Goal: Information Seeking & Learning: Learn about a topic

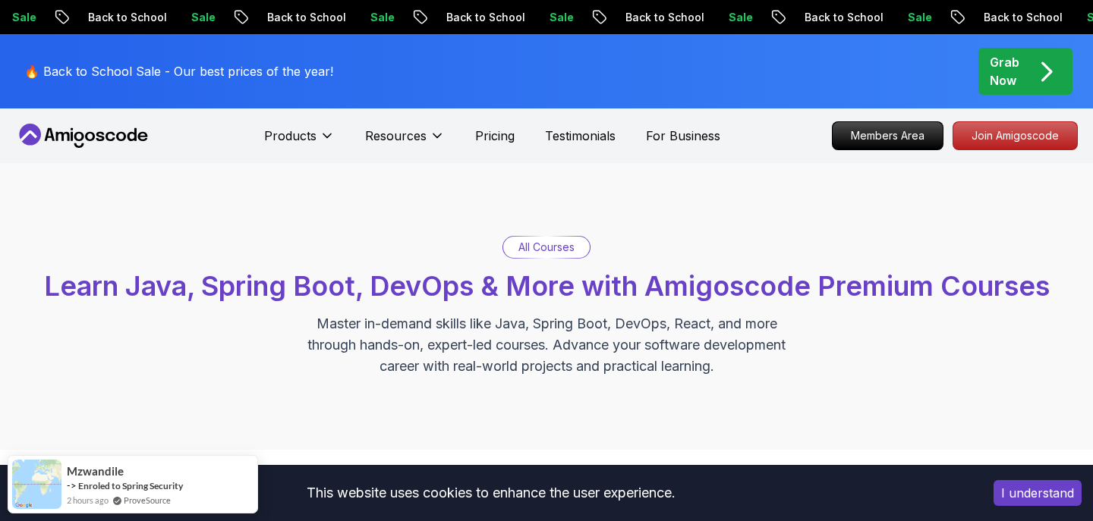
click at [566, 247] on p "All Courses" at bounding box center [546, 247] width 56 height 15
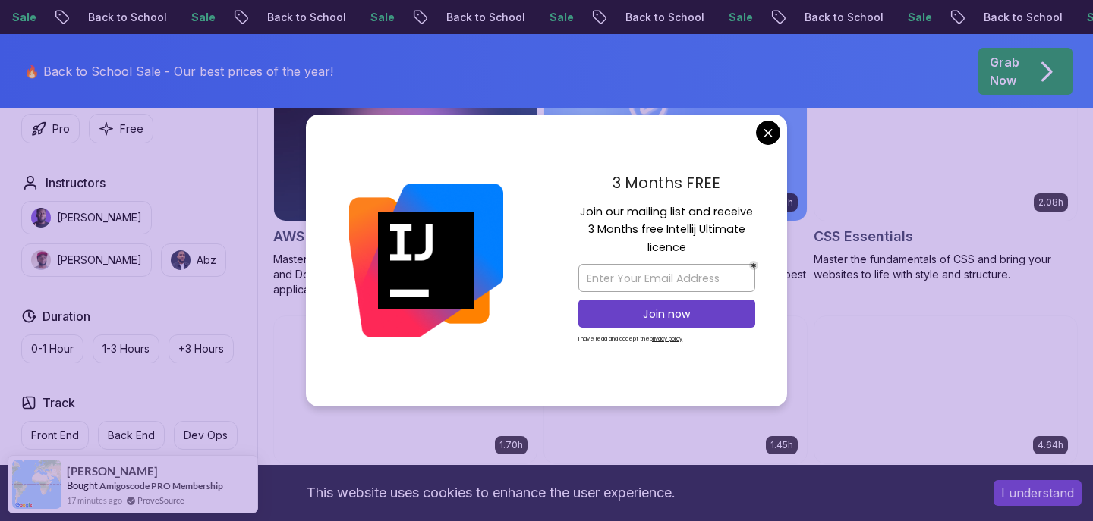
scroll to position [1223, 0]
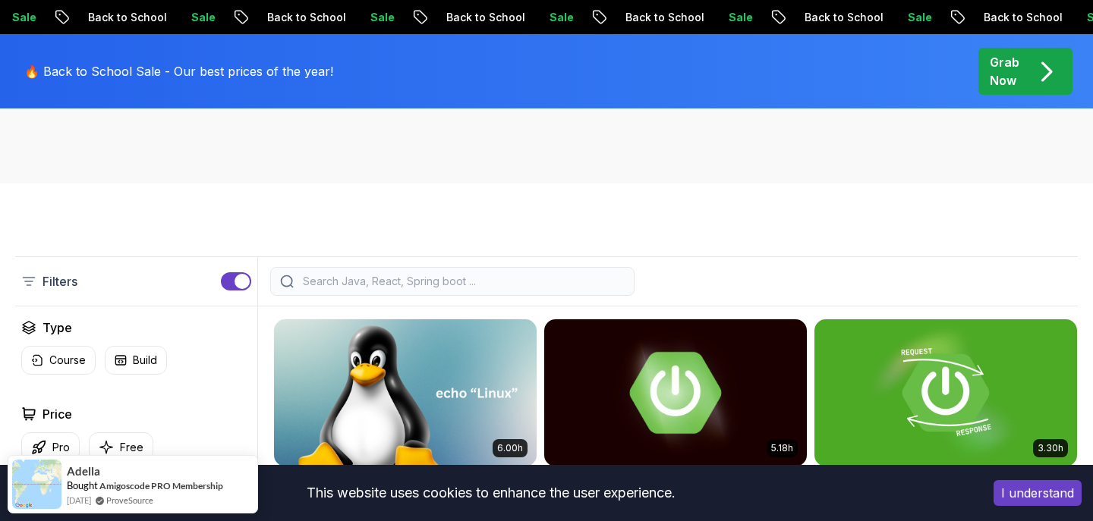
scroll to position [269, 0]
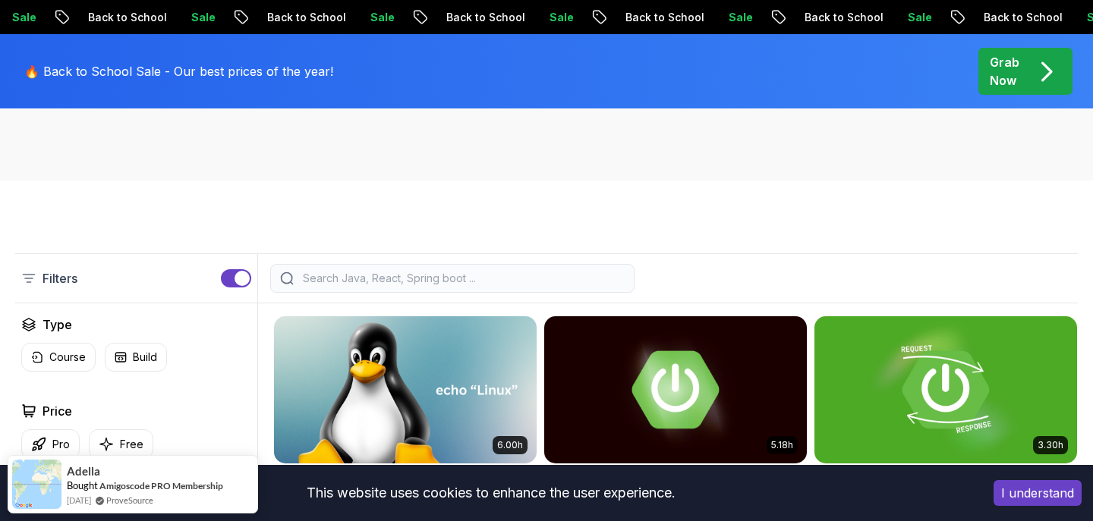
click at [432, 271] on input "search" at bounding box center [462, 278] width 325 height 15
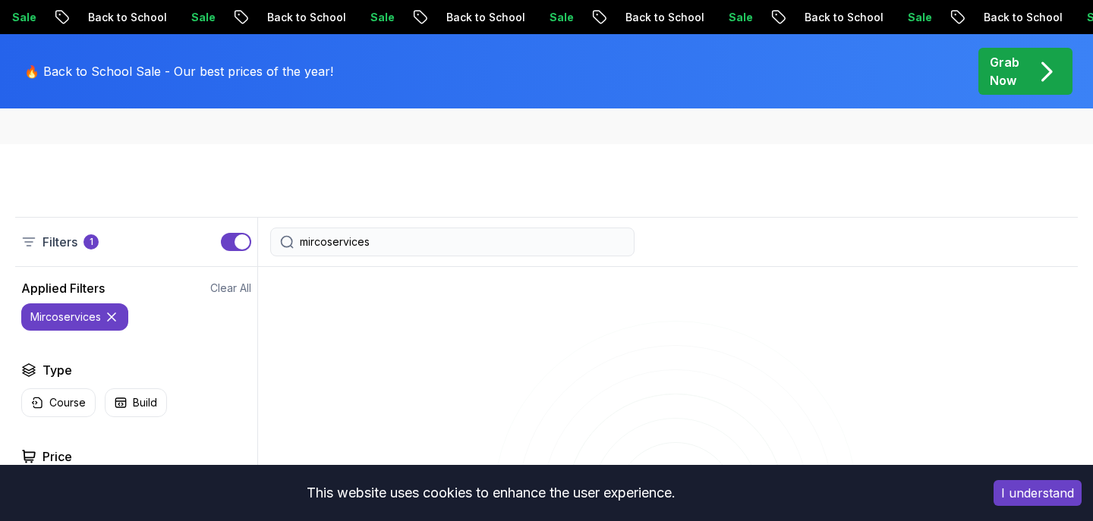
scroll to position [310, 0]
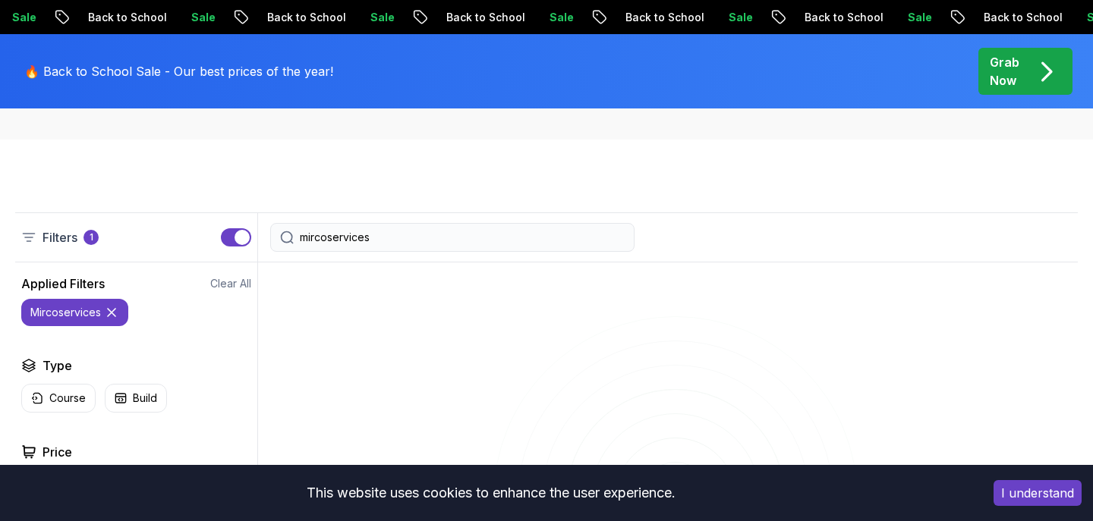
type input "mircoservice"
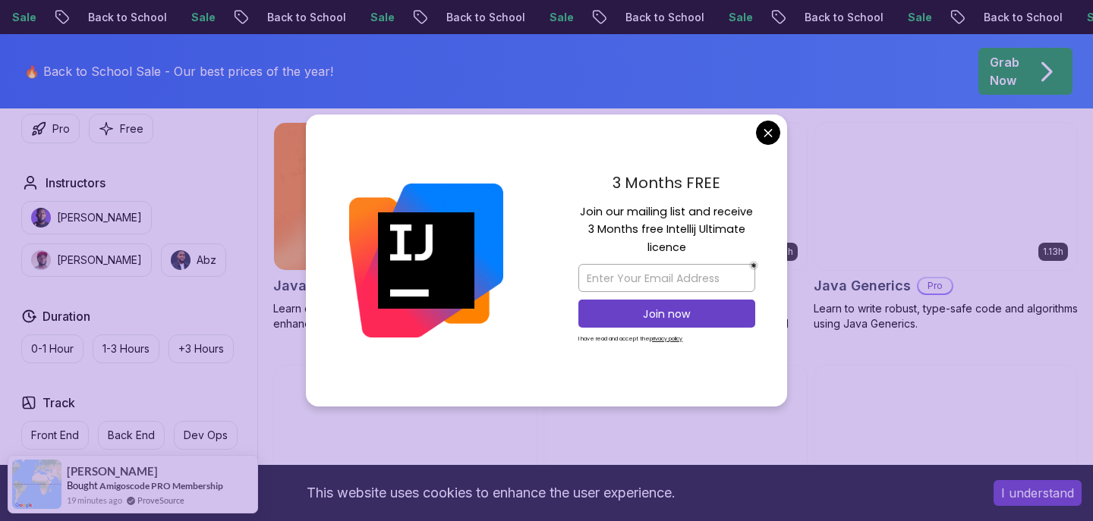
scroll to position [2138, 0]
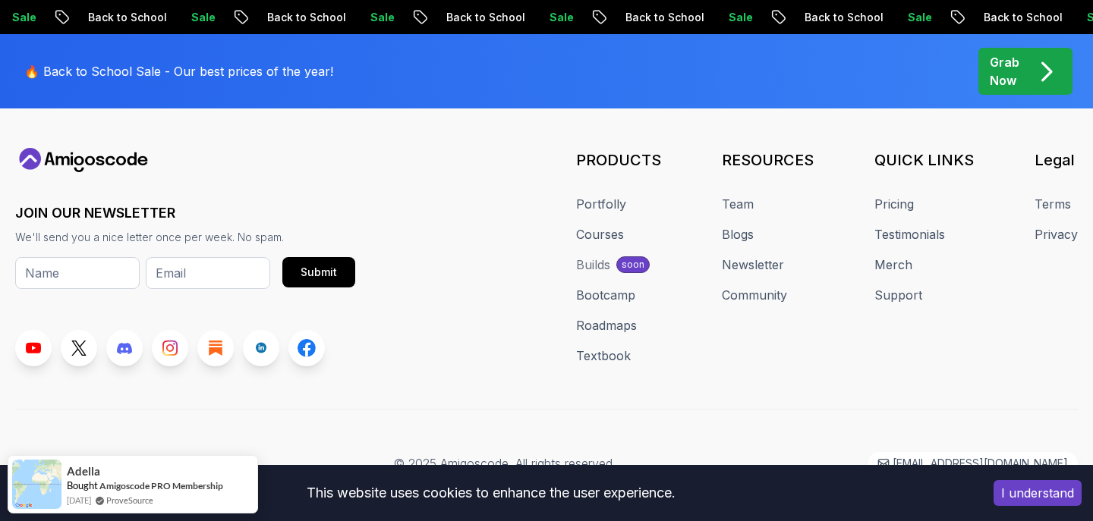
scroll to position [4953, 0]
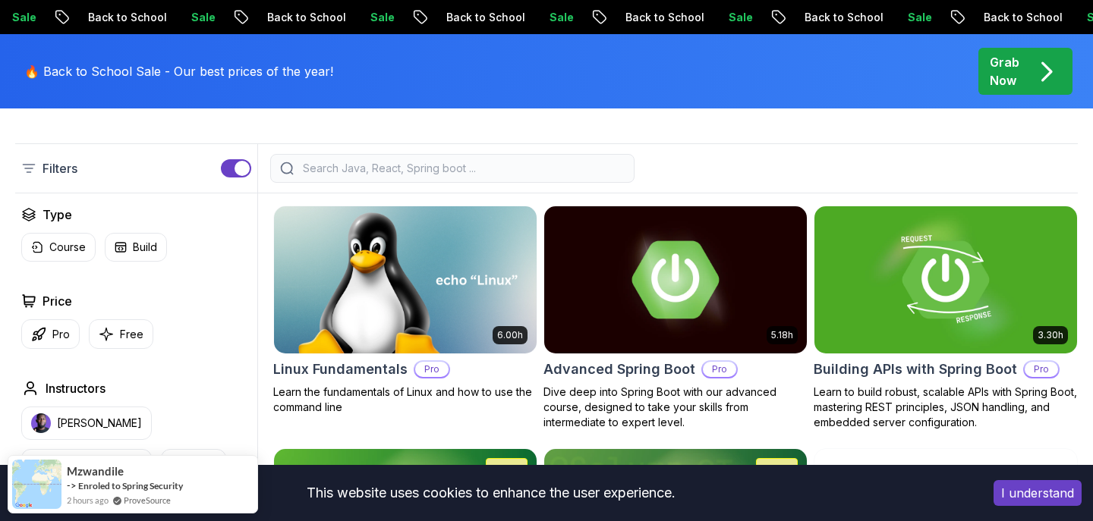
scroll to position [381, 0]
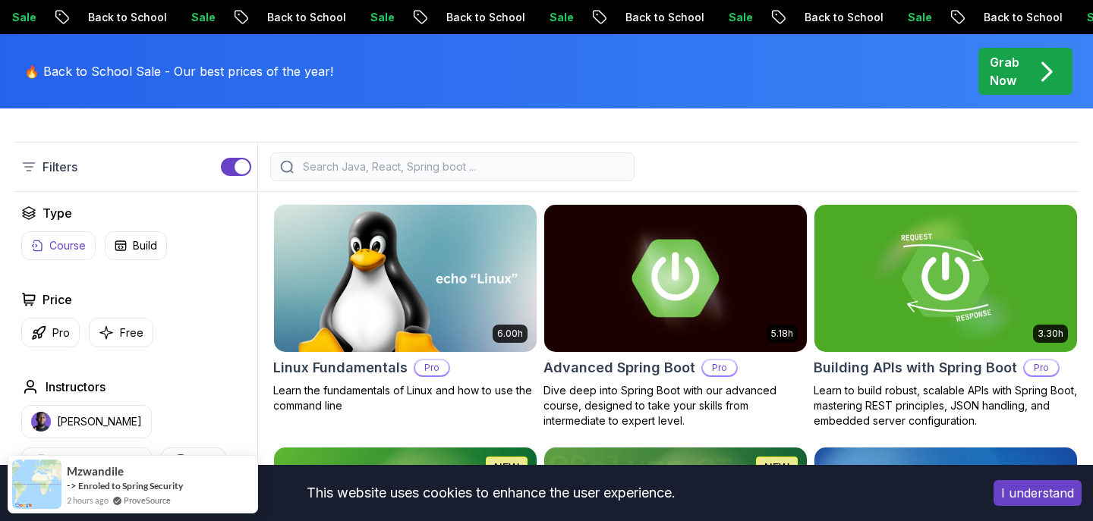
click at [75, 241] on p "Course" at bounding box center [67, 245] width 36 height 15
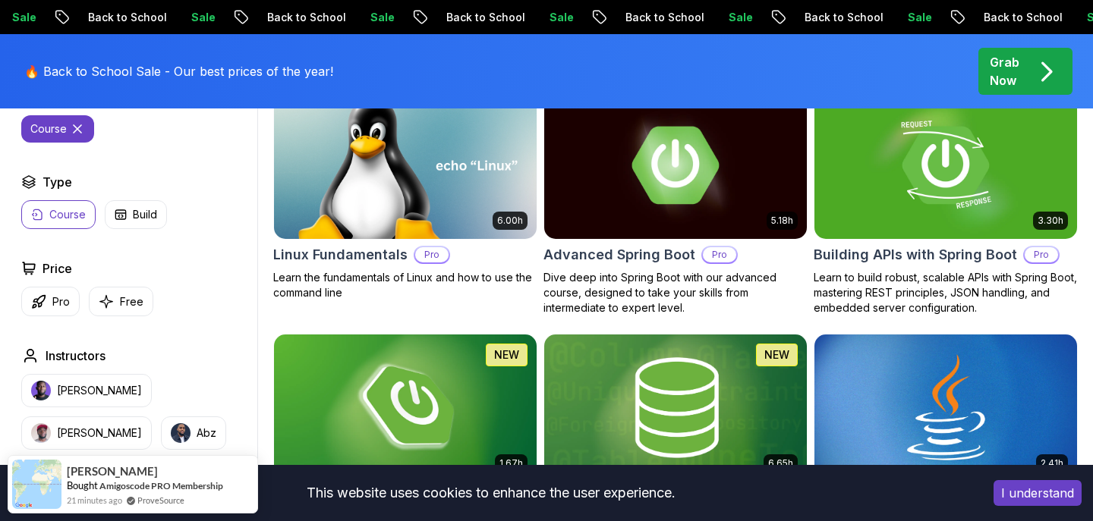
scroll to position [496, 0]
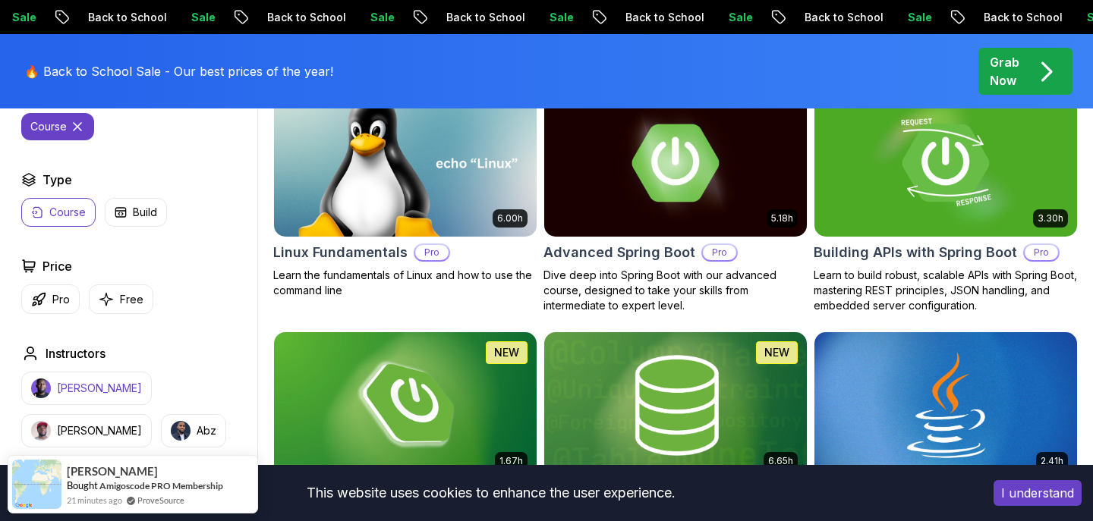
click at [86, 391] on p "[PERSON_NAME]" at bounding box center [99, 388] width 85 height 15
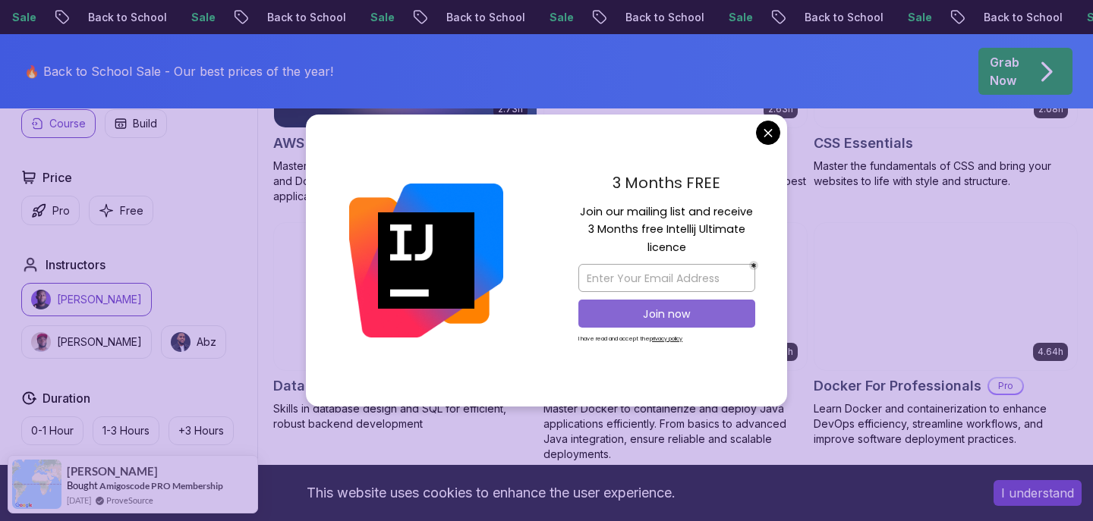
scroll to position [1308, 0]
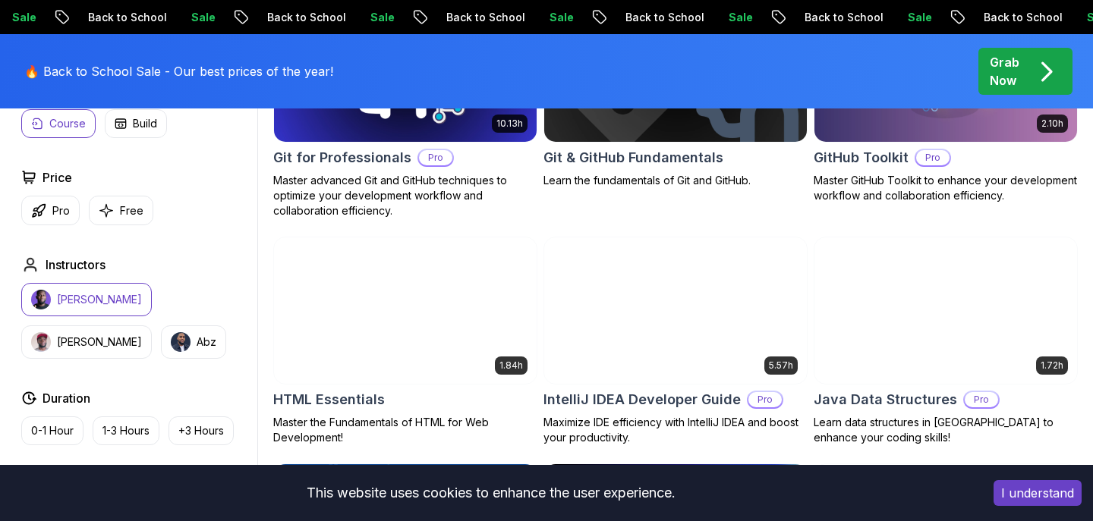
scroll to position [1804, 0]
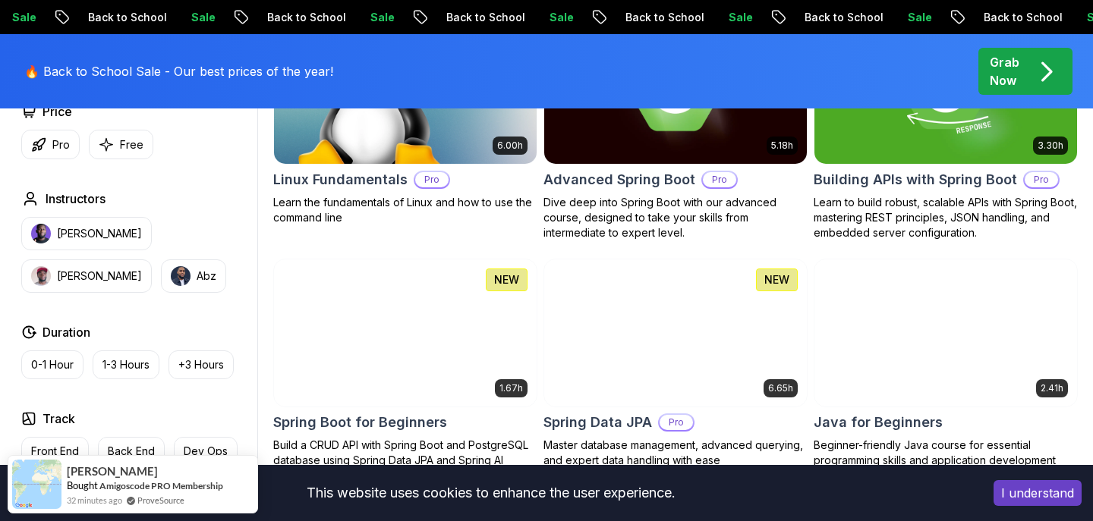
scroll to position [587, 0]
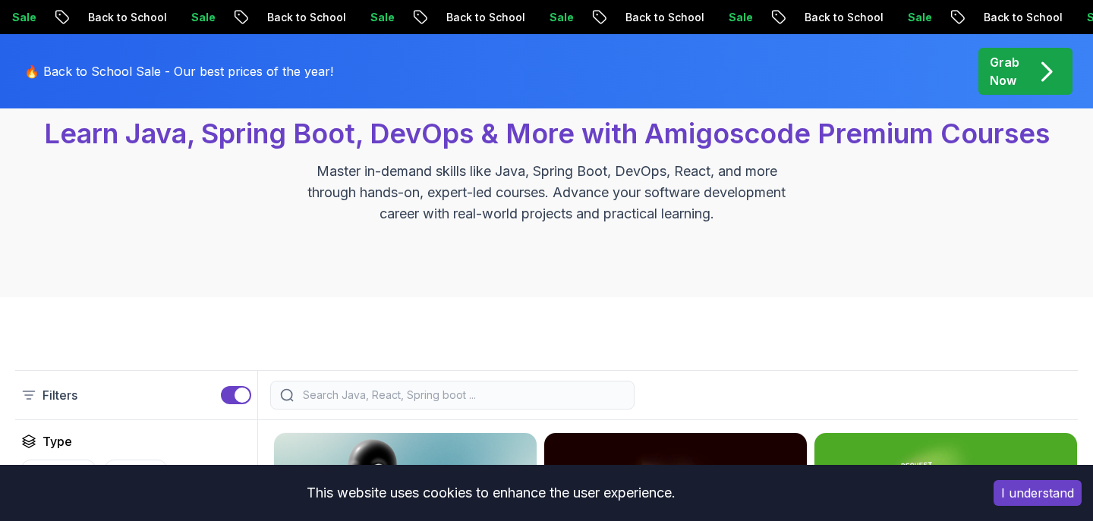
scroll to position [167, 0]
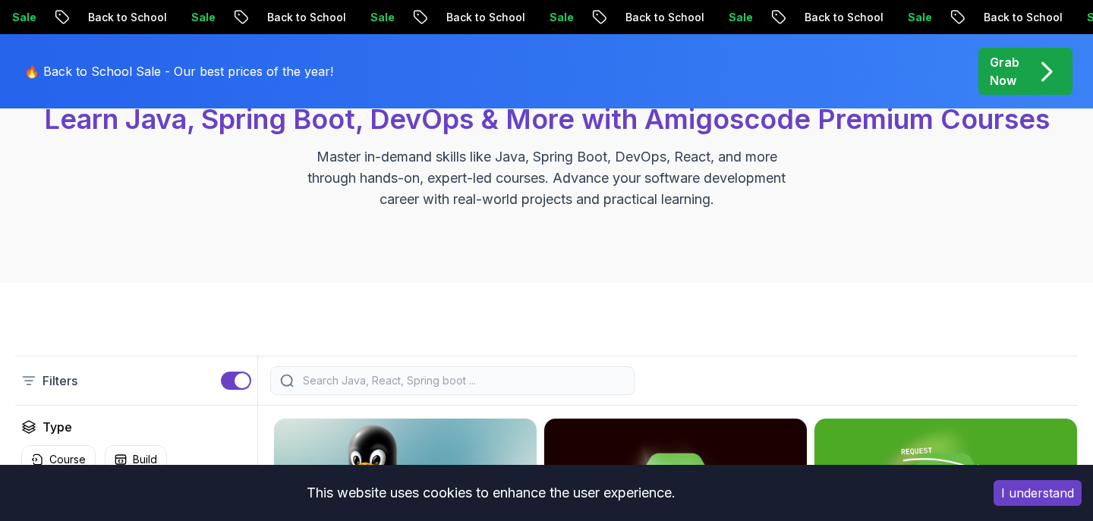
click at [599, 384] on input "search" at bounding box center [462, 380] width 325 height 15
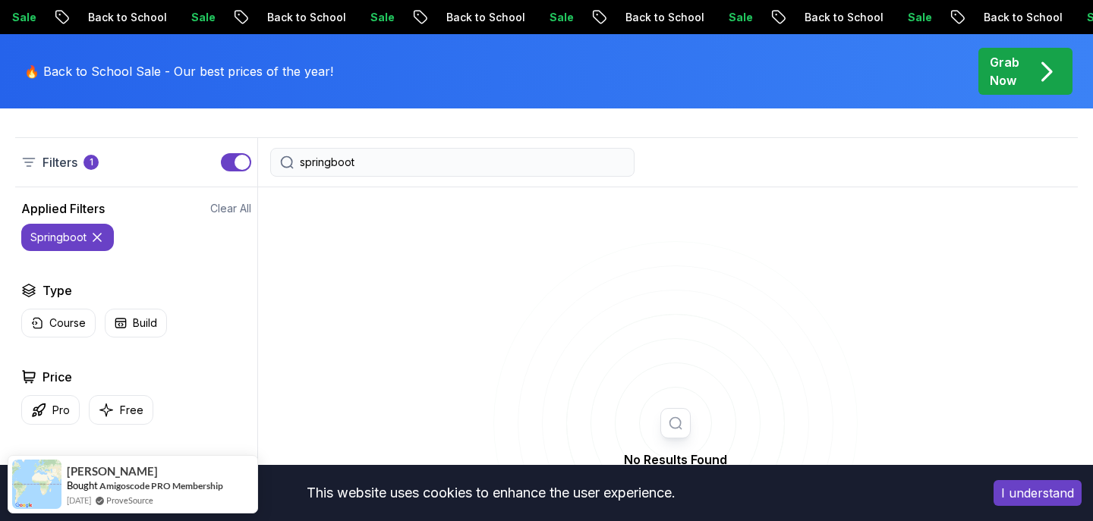
scroll to position [310, 0]
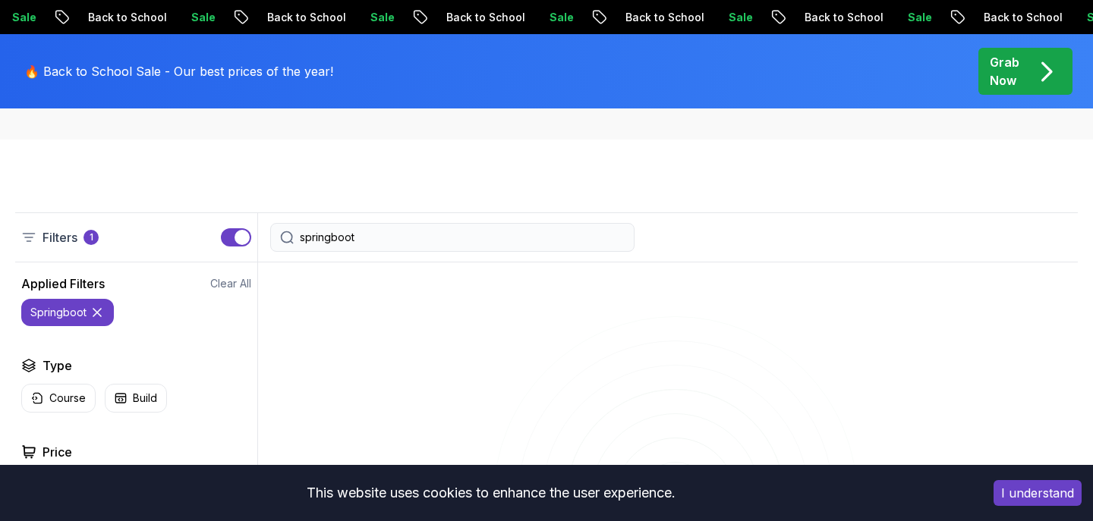
click at [331, 238] on input "springboot" at bounding box center [462, 237] width 325 height 15
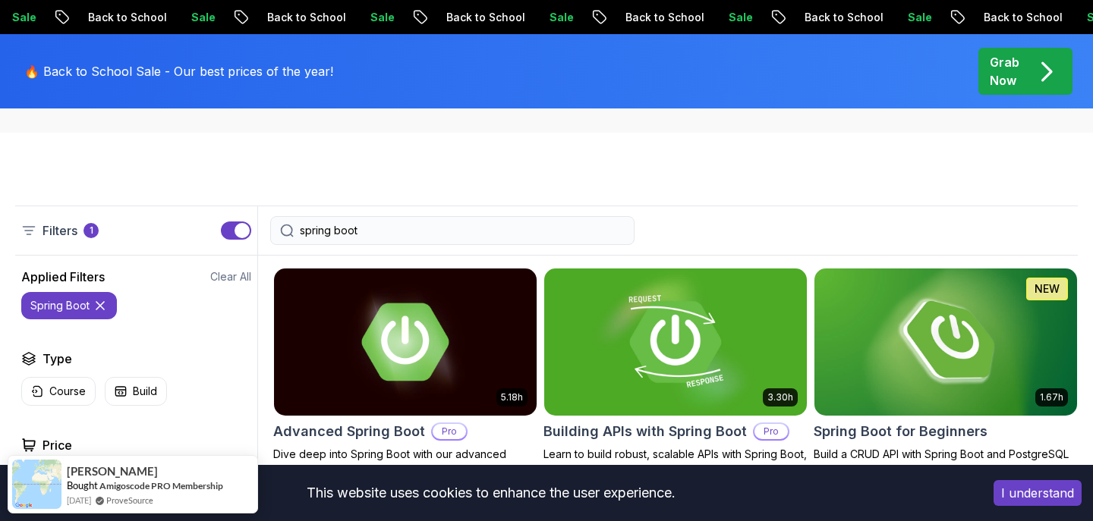
scroll to position [311, 0]
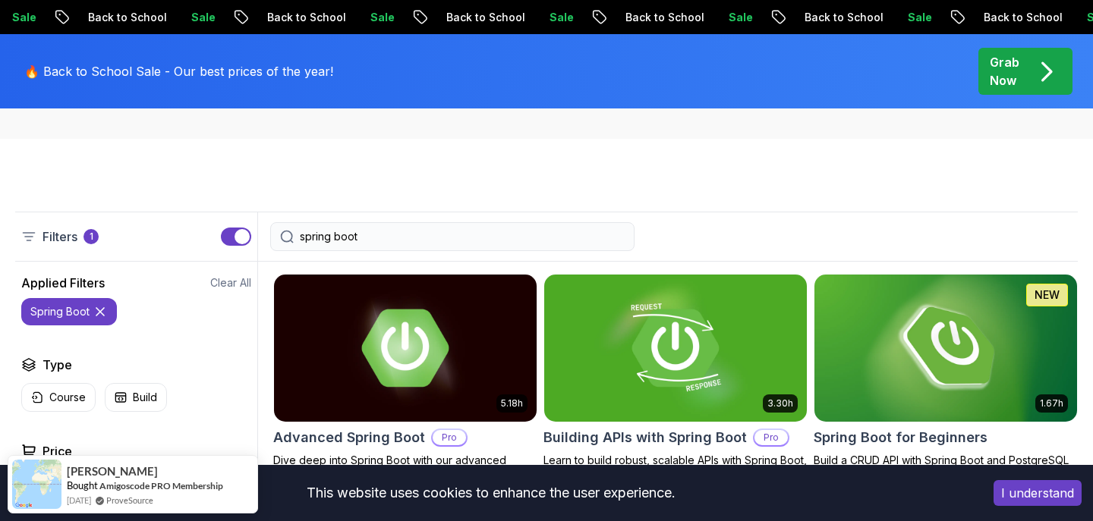
click at [405, 234] on input "spring boot" at bounding box center [462, 236] width 325 height 15
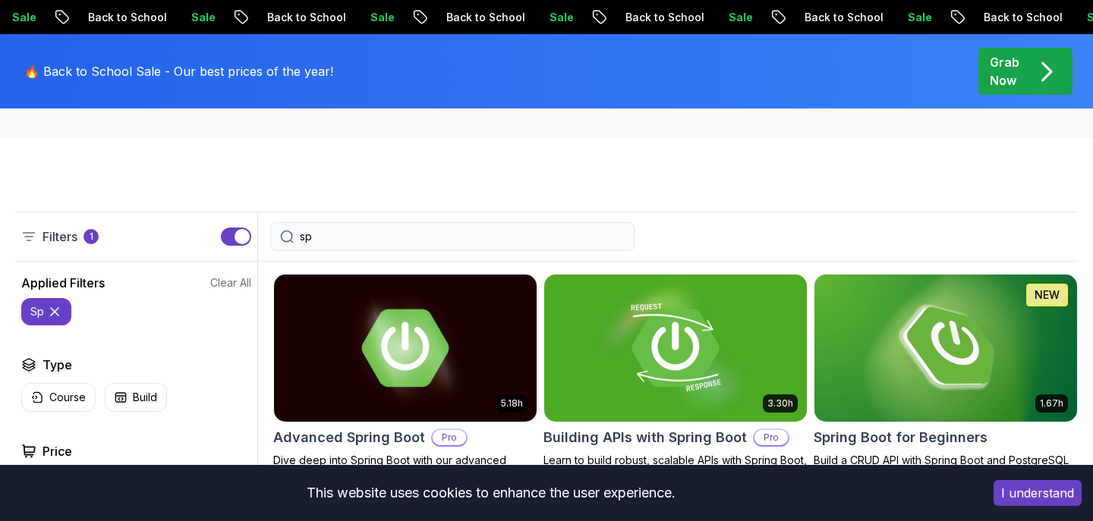
type input "s"
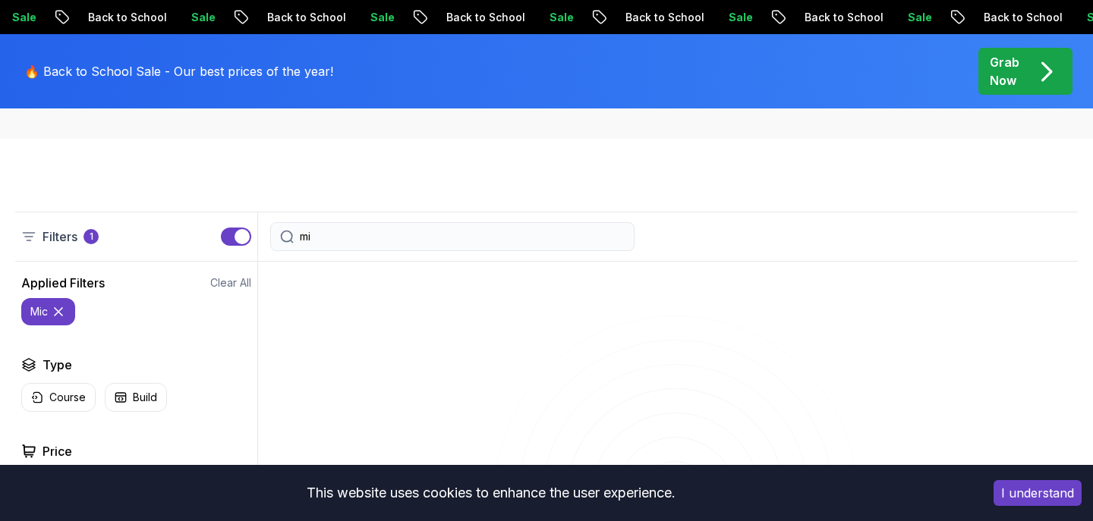
type input "m"
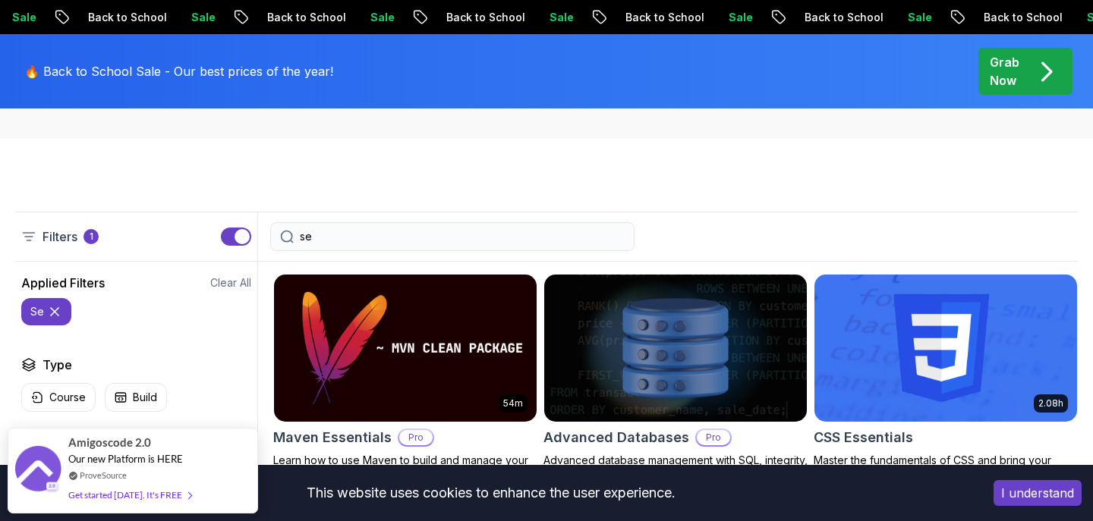
type input "s"
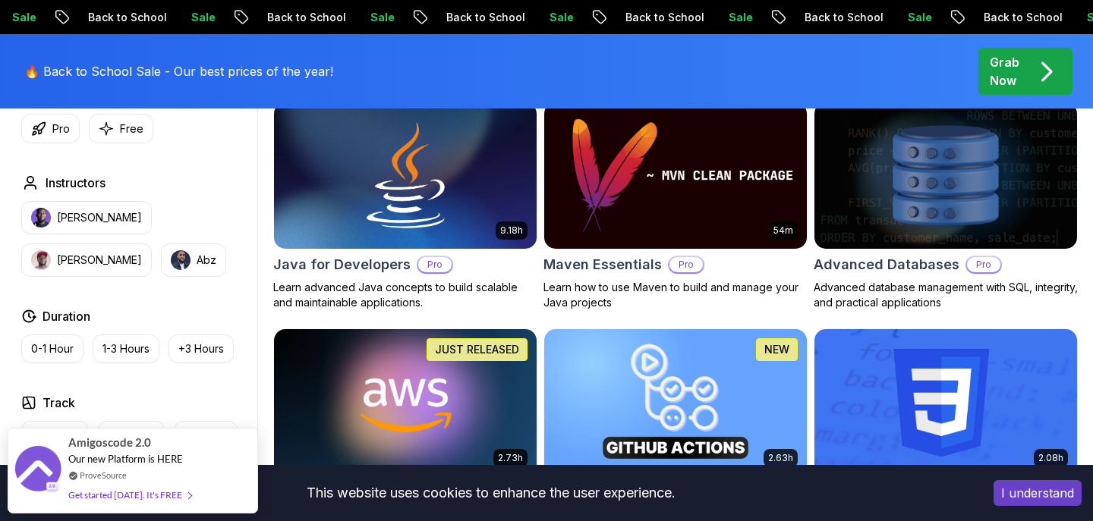
scroll to position [956, 0]
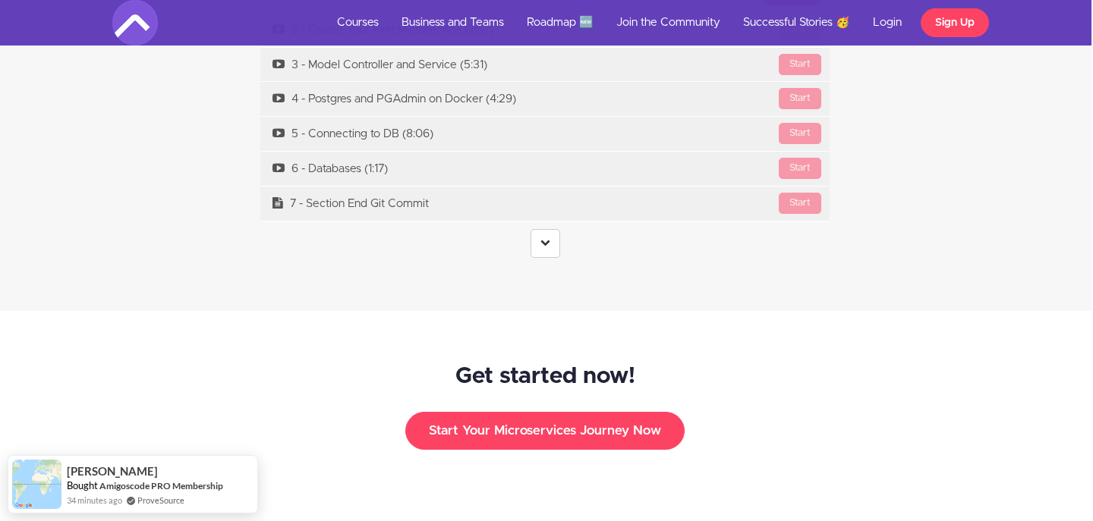
scroll to position [4683, 2]
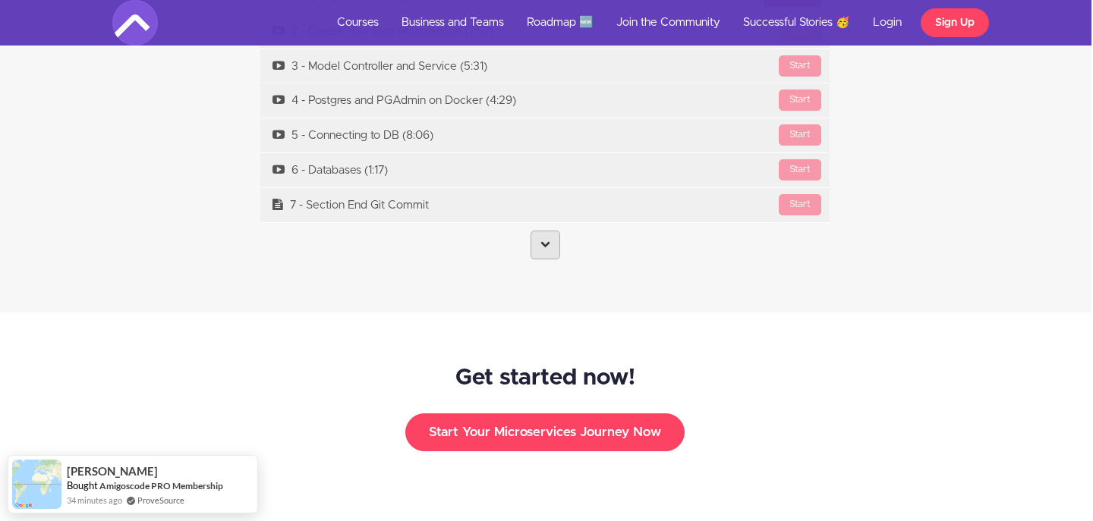
click at [552, 231] on link at bounding box center [545, 245] width 30 height 29
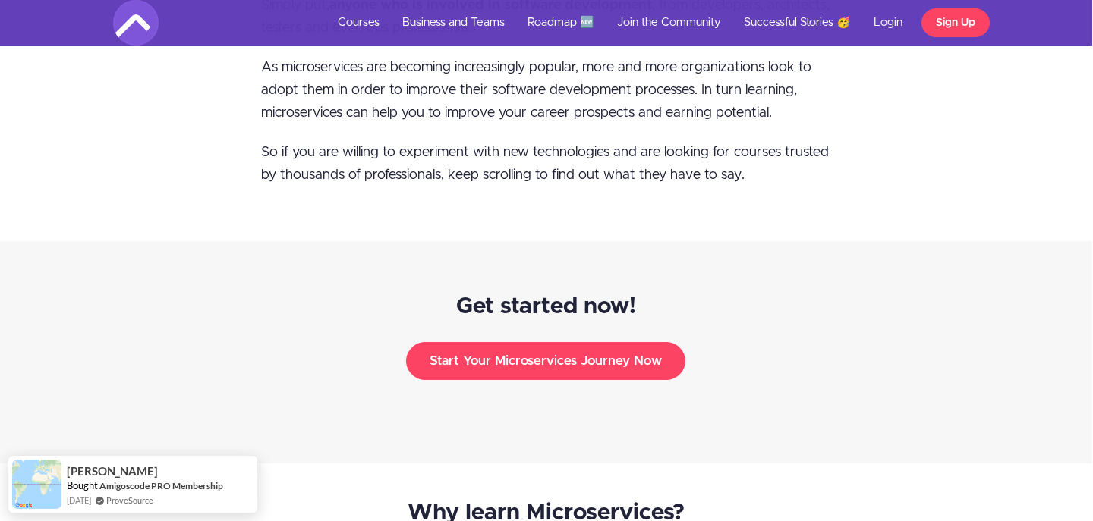
scroll to position [1581, 0]
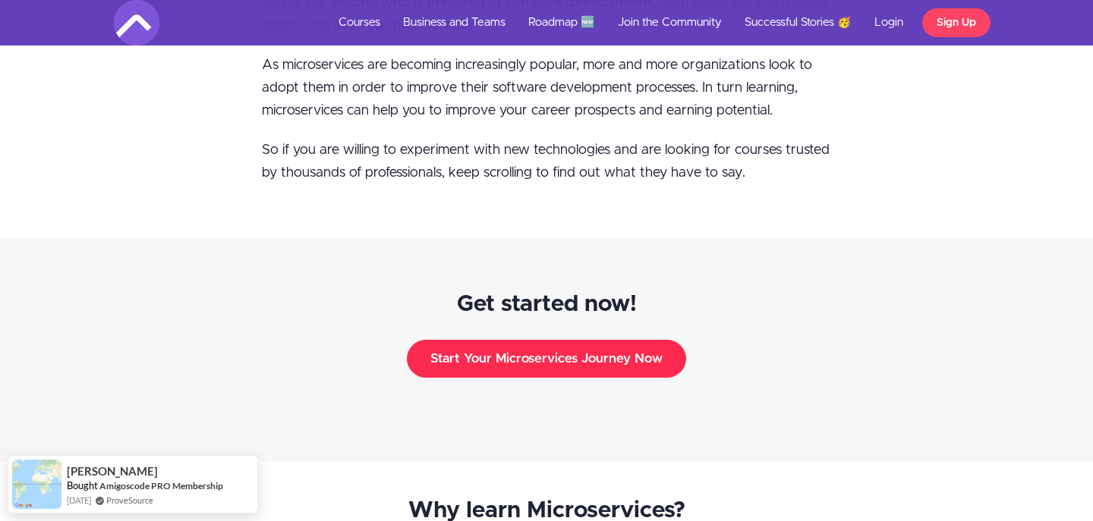
click at [510, 340] on button "Start Your Microservices Journey Now" at bounding box center [546, 359] width 279 height 38
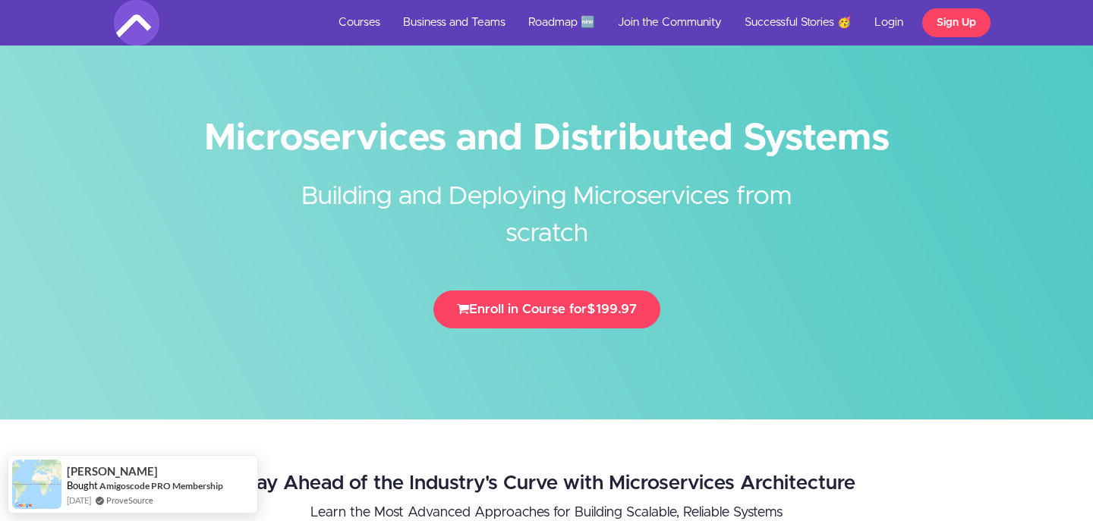
scroll to position [0, 0]
click at [144, 20] on img at bounding box center [137, 23] width 46 height 46
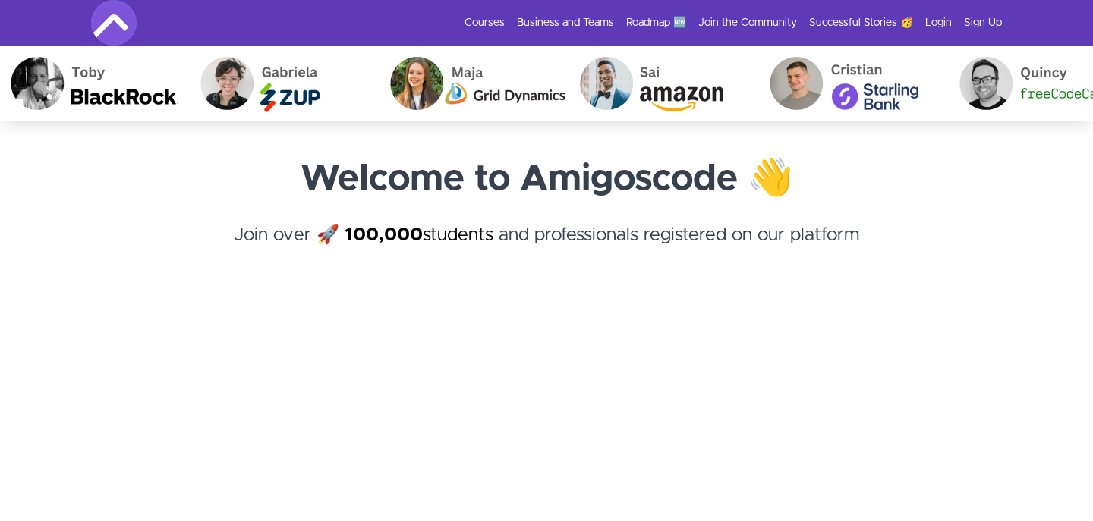
click at [503, 24] on link "Courses" at bounding box center [484, 22] width 40 height 15
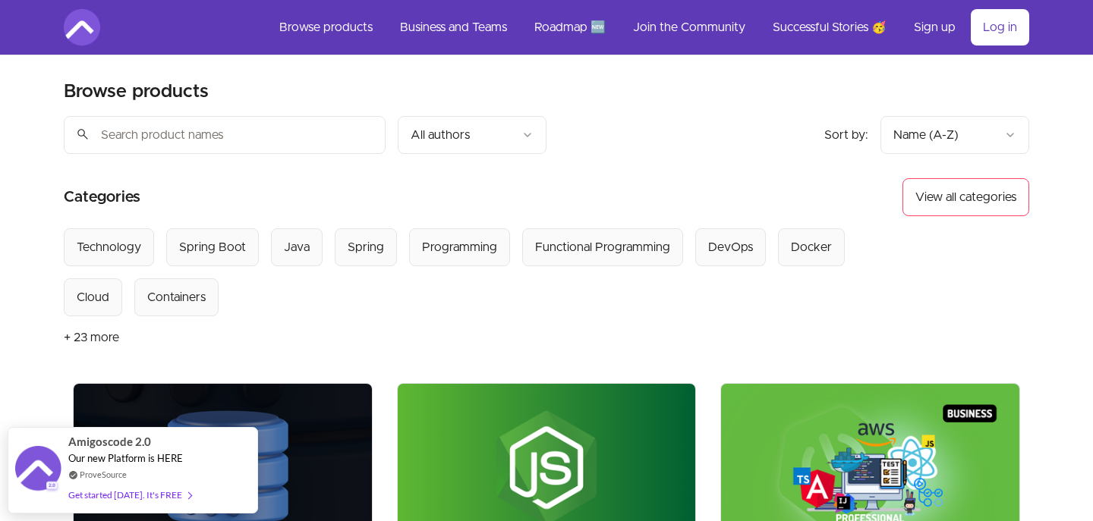
click at [258, 127] on input "search" at bounding box center [225, 135] width 322 height 38
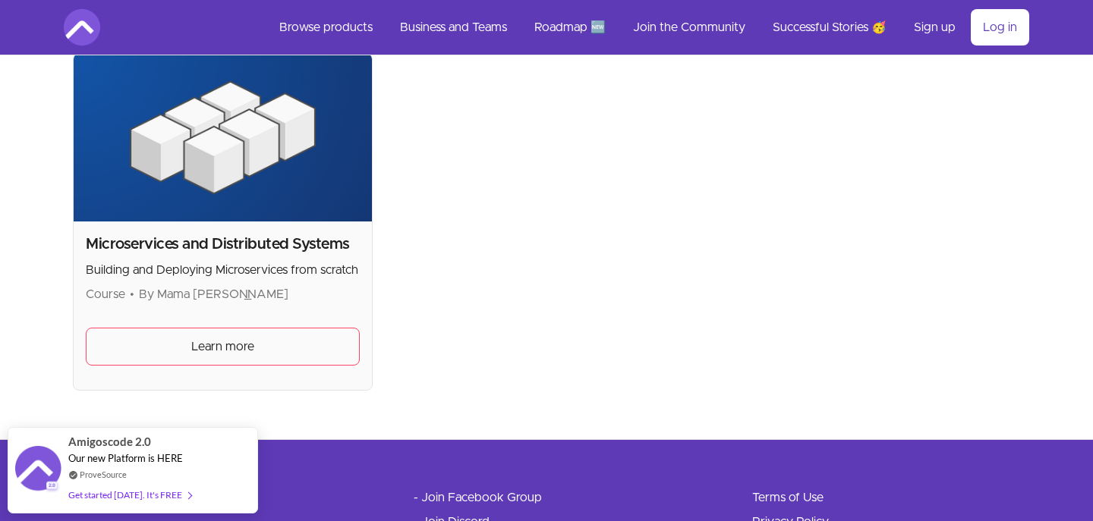
scroll to position [334, 0]
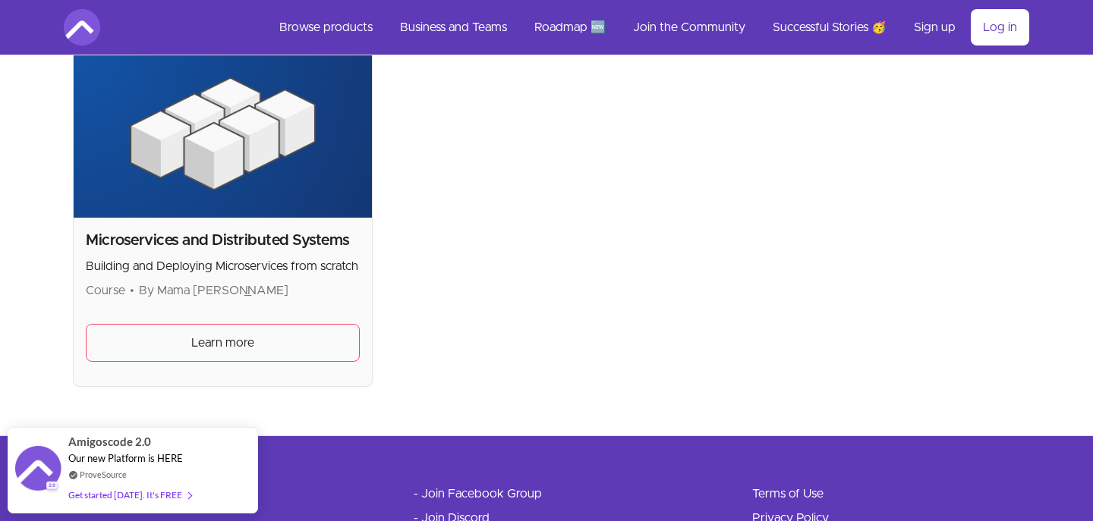
type input "micros"
click at [311, 169] on img at bounding box center [223, 134] width 298 height 168
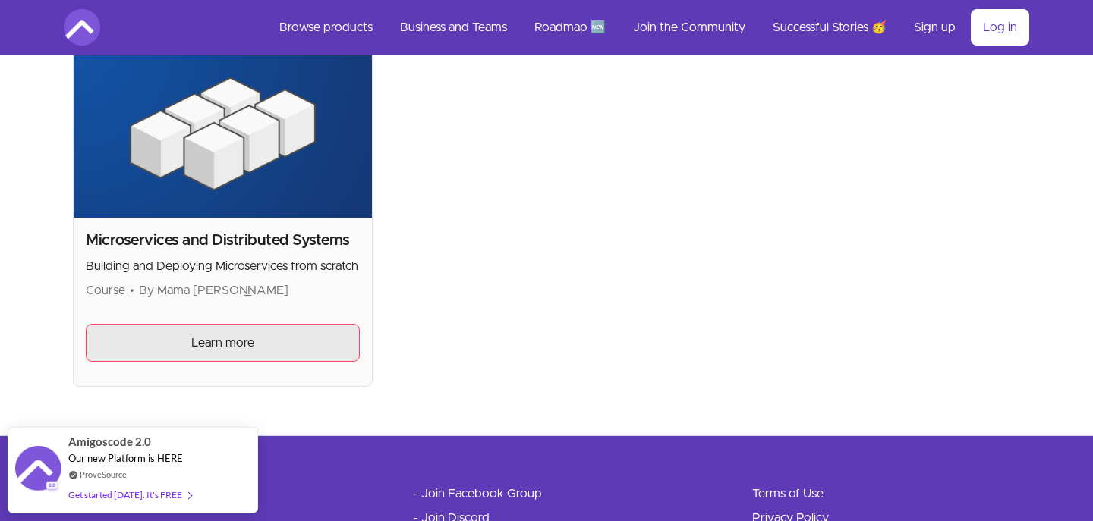
click at [238, 352] on link "Learn more" at bounding box center [223, 343] width 274 height 38
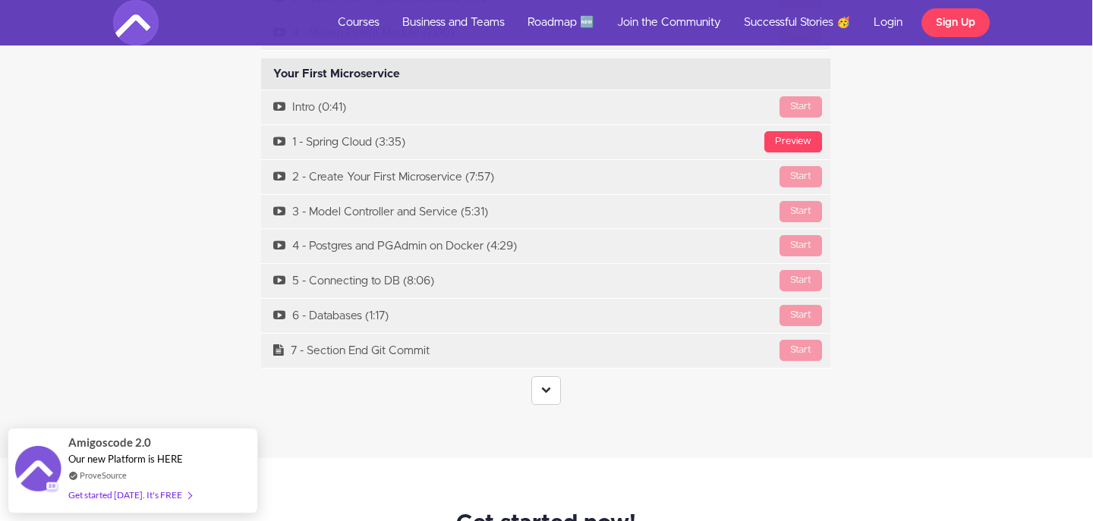
scroll to position [4568, 1]
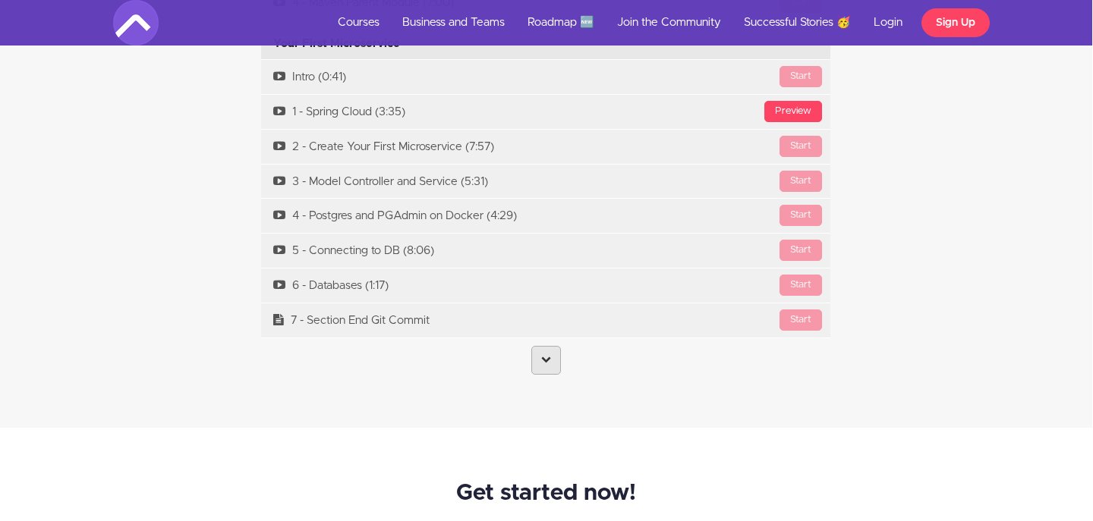
click at [536, 346] on link at bounding box center [546, 360] width 30 height 29
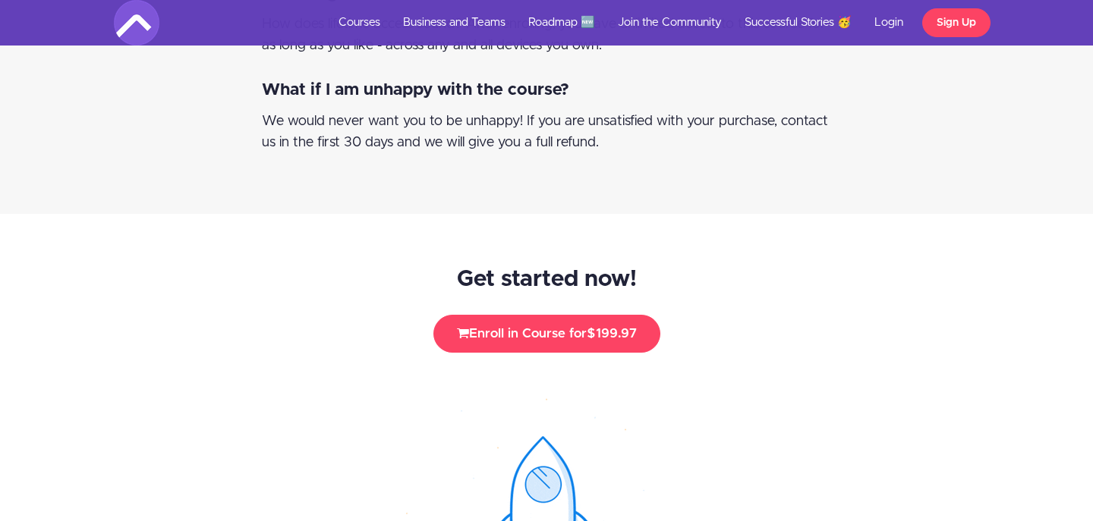
scroll to position [17431, 0]
